Goal: Task Accomplishment & Management: Use online tool/utility

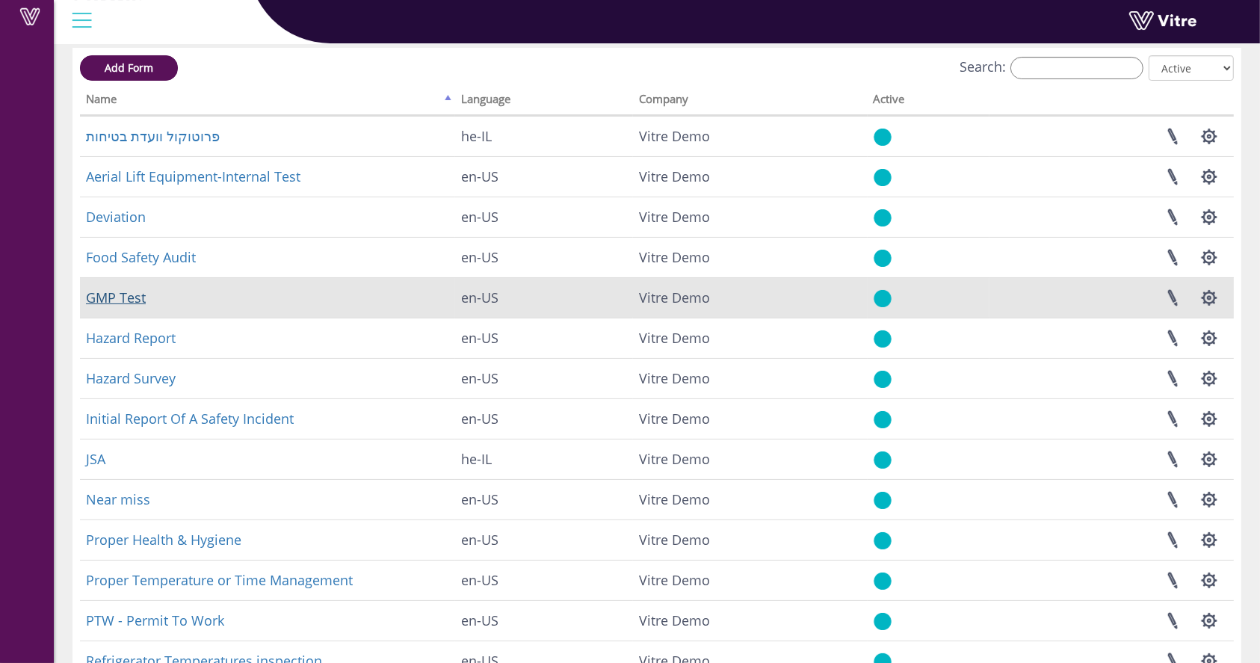
scroll to position [99, 0]
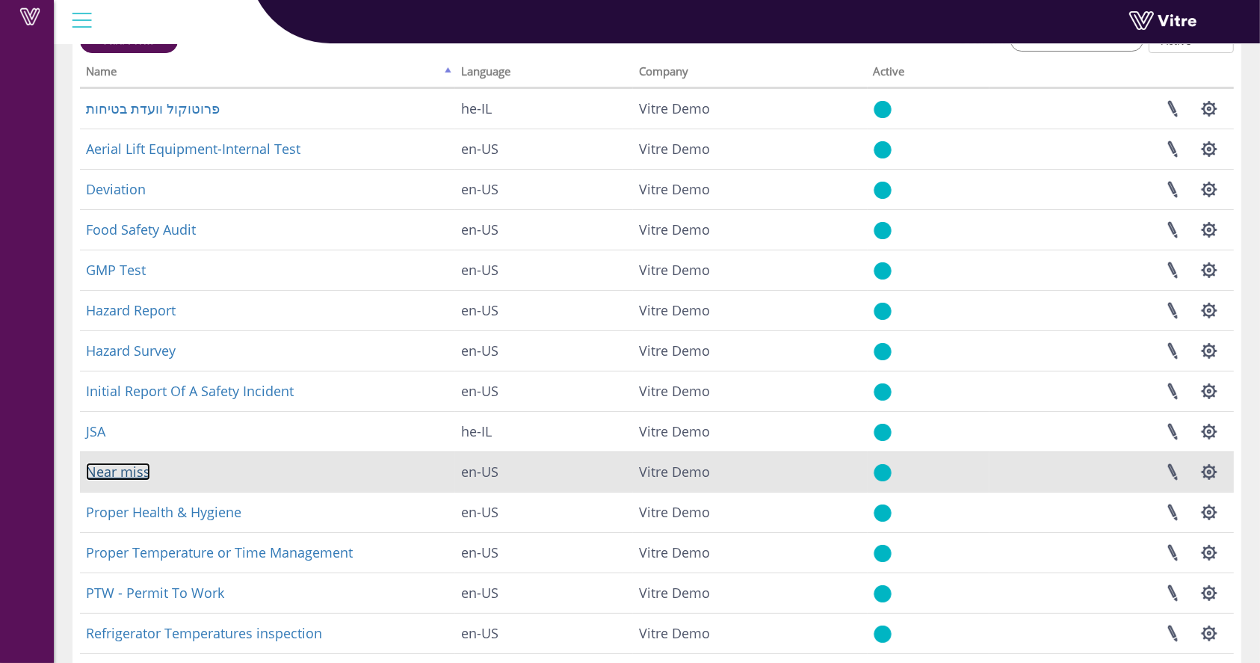
click at [96, 468] on link "Near miss" at bounding box center [118, 471] width 64 height 18
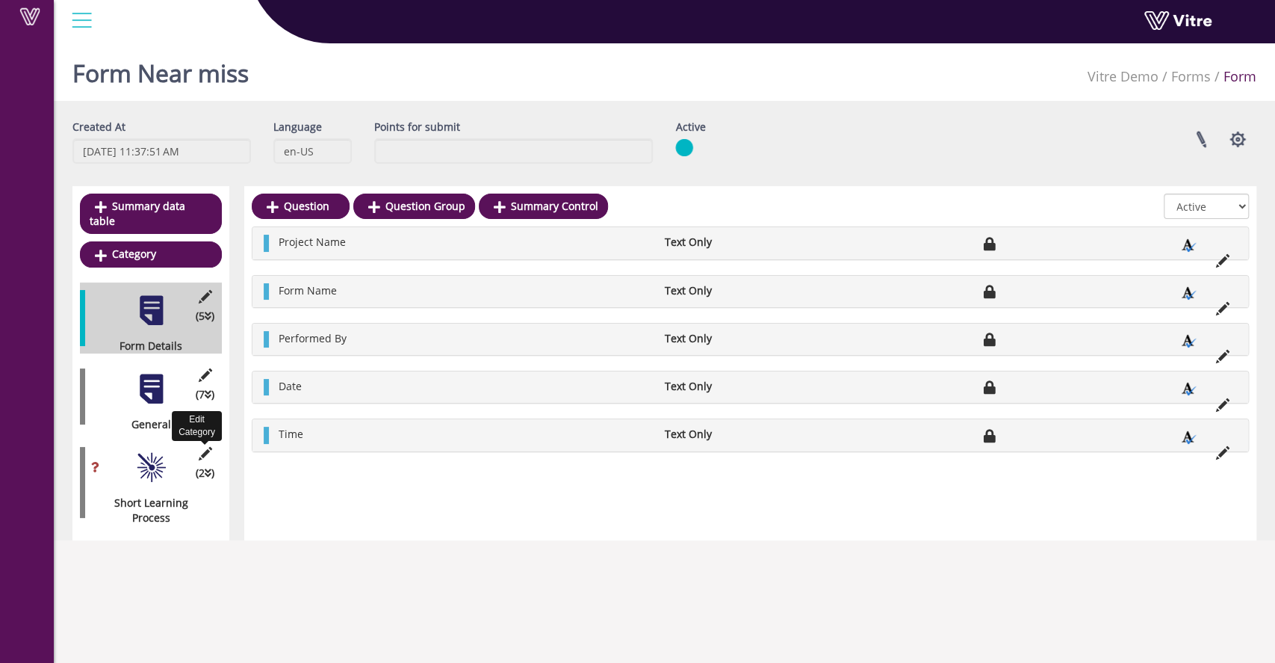
click at [207, 447] on icon at bounding box center [205, 453] width 19 height 13
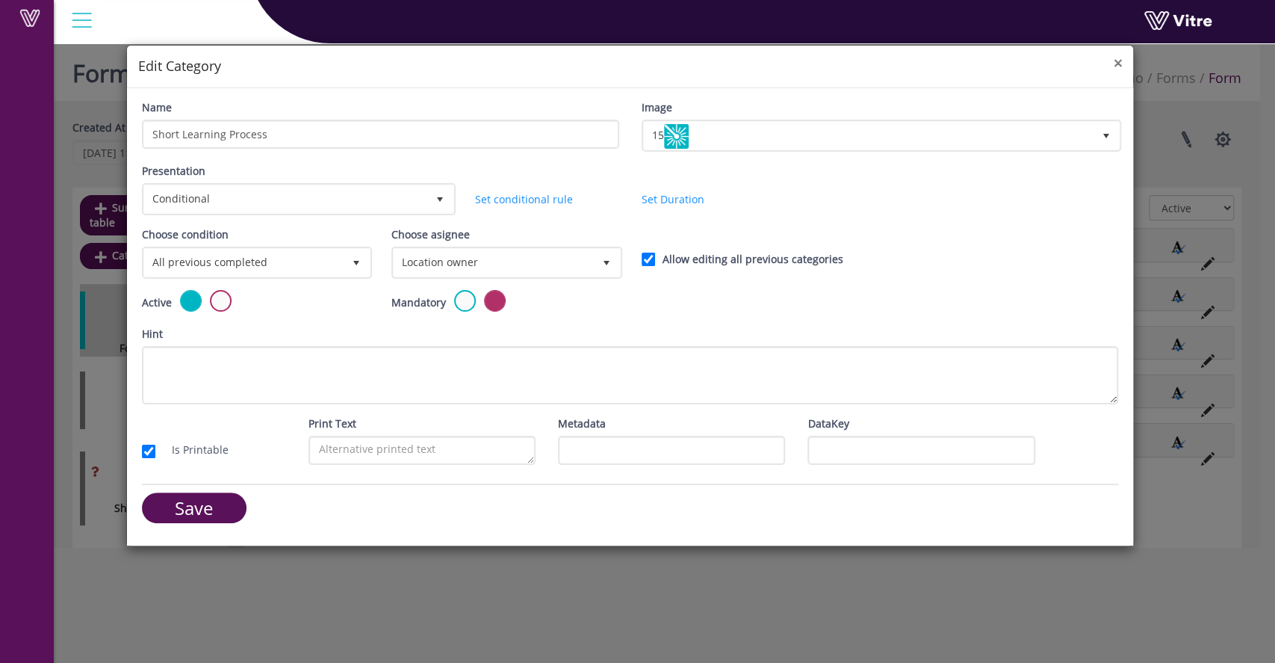
click at [1115, 68] on span "×" at bounding box center [1117, 62] width 9 height 21
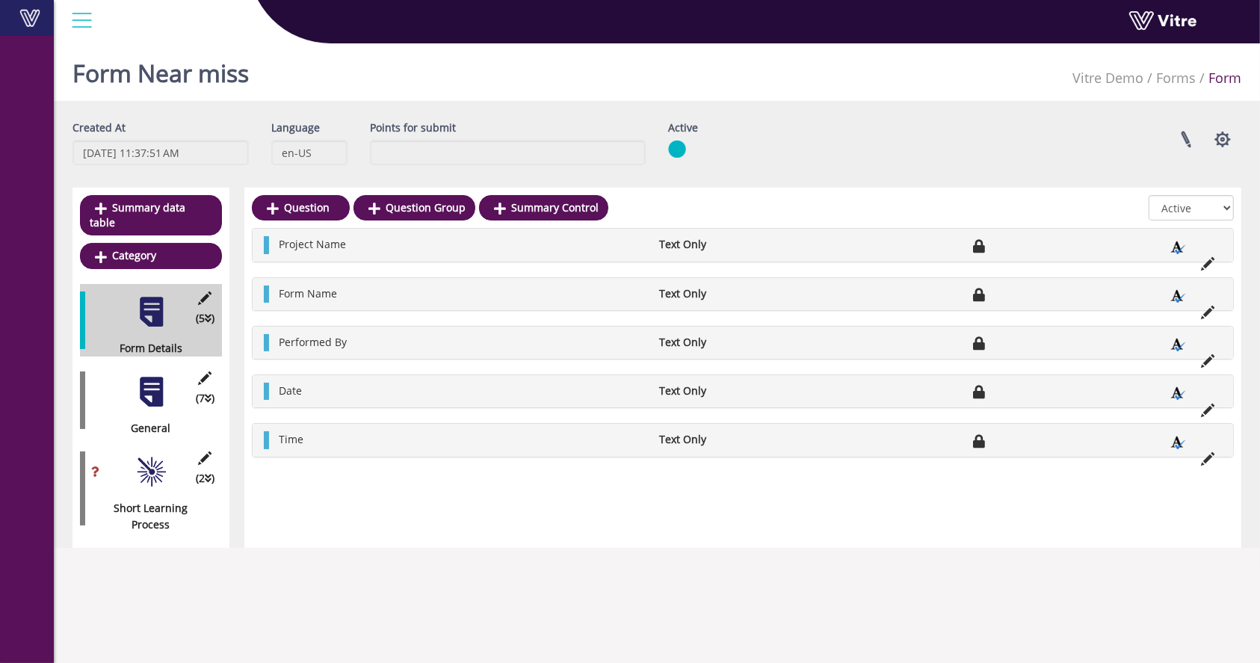
click at [30, 5] on link "Vitre" at bounding box center [27, 18] width 54 height 36
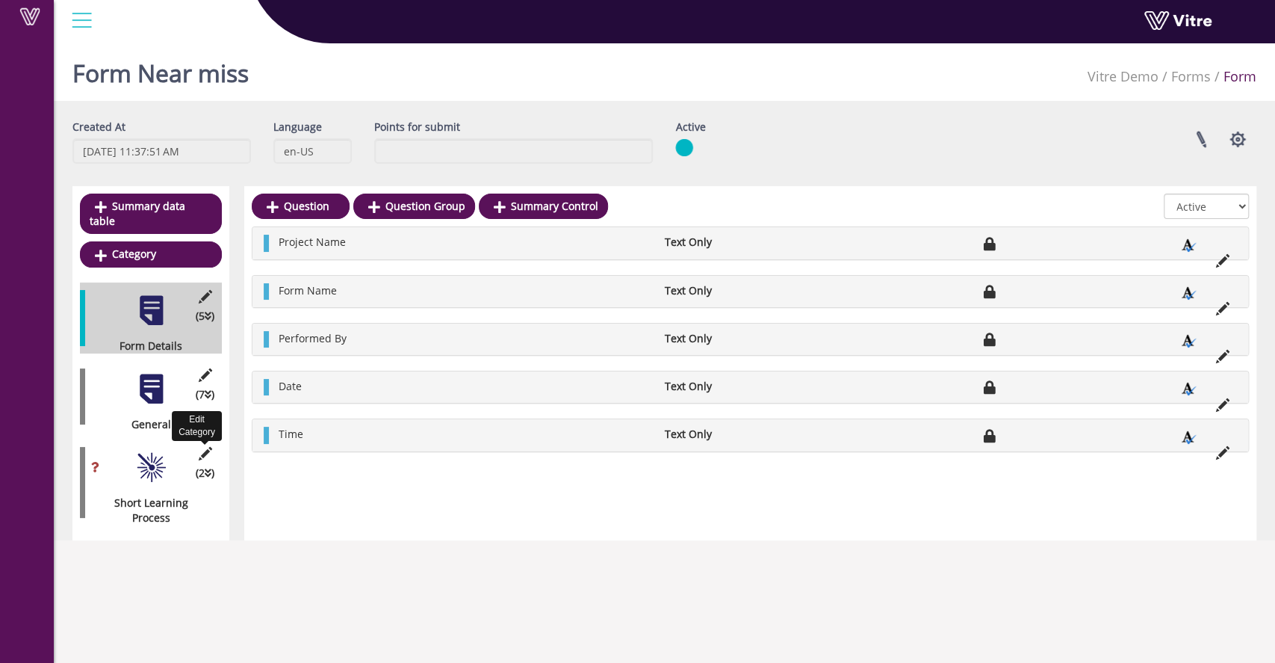
click at [207, 447] on icon at bounding box center [205, 453] width 19 height 13
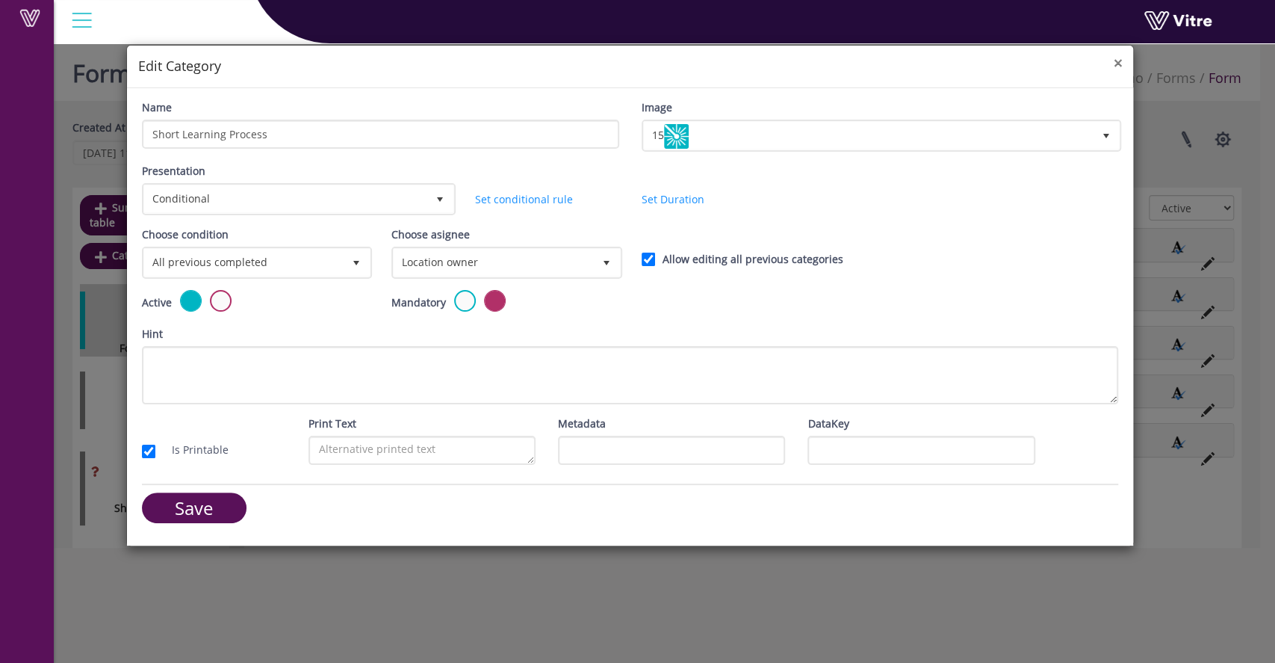
click at [1122, 65] on div "× Edit Category" at bounding box center [630, 67] width 1007 height 43
click at [1124, 61] on div "× Edit Category" at bounding box center [630, 67] width 1007 height 43
click at [1116, 61] on span "×" at bounding box center [1117, 62] width 9 height 21
